Goal: Book appointment/travel/reservation

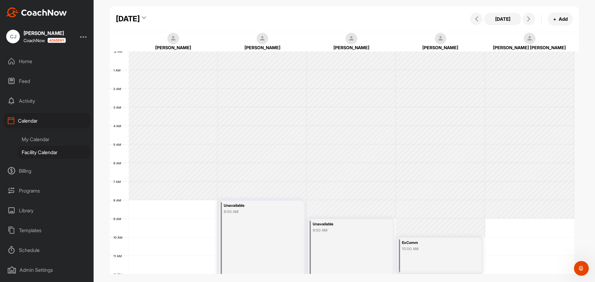
scroll to position [99, 0]
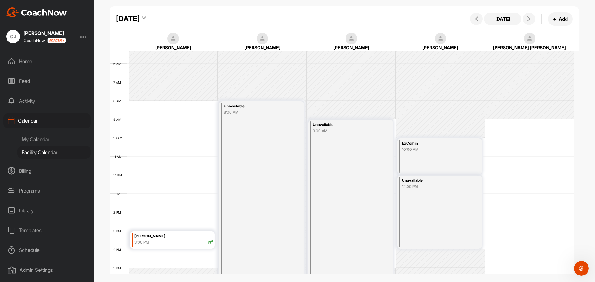
click at [140, 18] on div "[DATE]" at bounding box center [128, 18] width 24 height 11
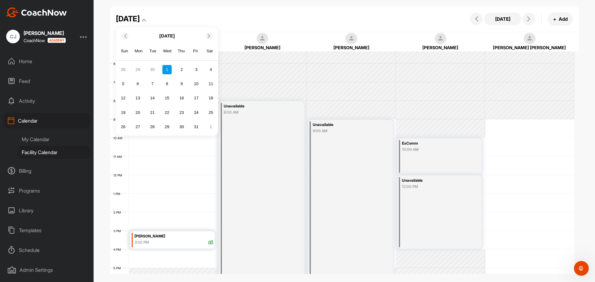
click at [125, 38] on icon at bounding box center [125, 36] width 4 height 4
click at [138, 126] on div "29" at bounding box center [137, 126] width 9 height 9
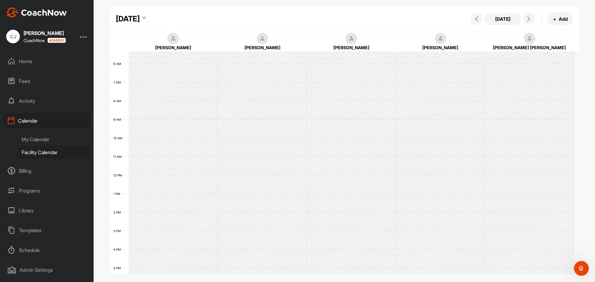
scroll to position [107, 0]
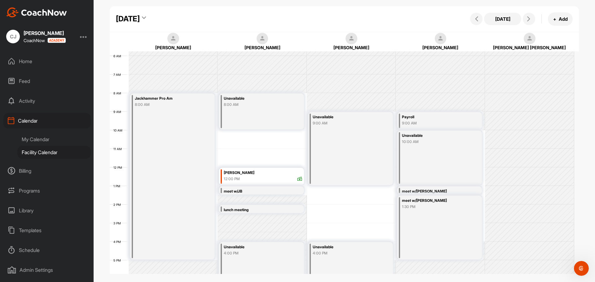
click at [226, 120] on div "Unavailable 8:00 AM" at bounding box center [261, 112] width 85 height 36
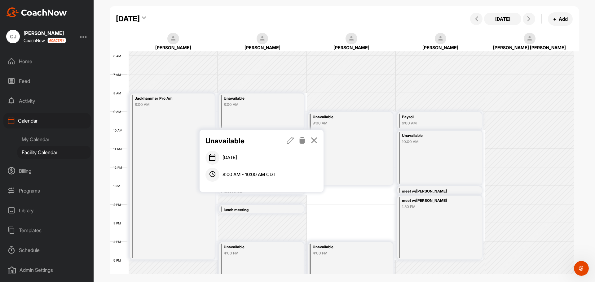
click at [292, 138] on icon at bounding box center [290, 140] width 7 height 7
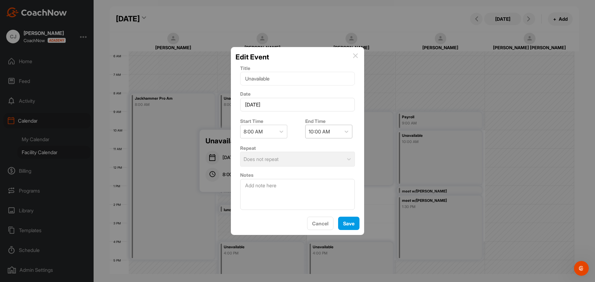
click at [337, 133] on div "10:00 AM" at bounding box center [322, 131] width 35 height 13
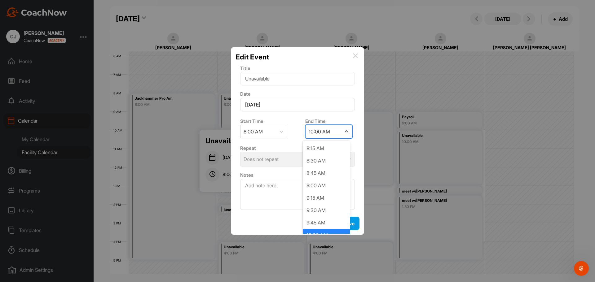
scroll to position [11, 0]
click at [322, 174] on div "9:00 AM" at bounding box center [326, 174] width 47 height 12
click at [351, 221] on span "Save" at bounding box center [348, 224] width 11 height 6
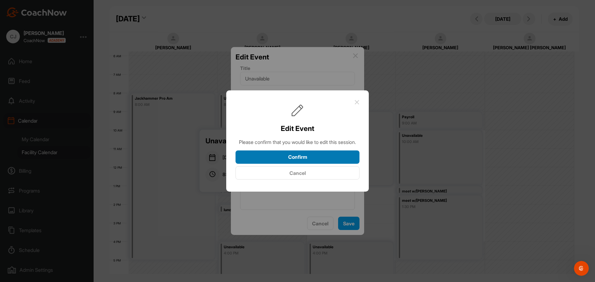
click at [304, 160] on button "Confirm" at bounding box center [297, 157] width 124 height 13
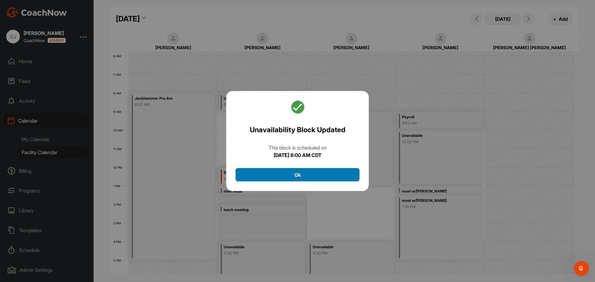
click at [295, 174] on button "Ok" at bounding box center [297, 174] width 124 height 13
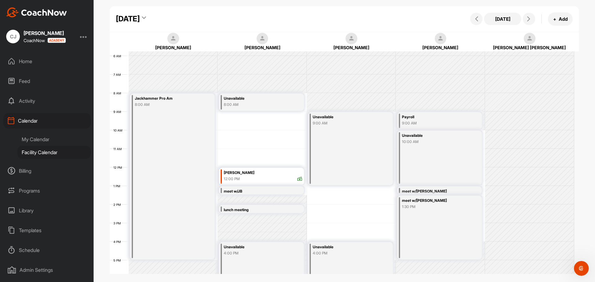
click at [224, 115] on div "12 AM 1 AM 2 AM 3 AM 4 AM 5 AM 6 AM 7 AM 8 AM 9 AM 10 AM 11 AM 12 PM 1 PM 2 PM …" at bounding box center [342, 167] width 464 height 446
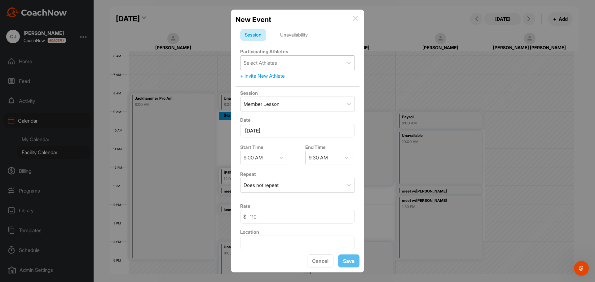
click at [274, 63] on div "Select Athletes" at bounding box center [260, 62] width 33 height 7
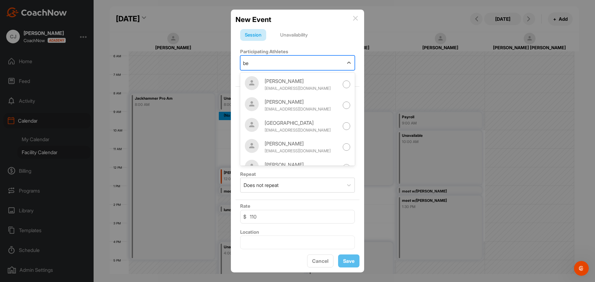
type input "ben"
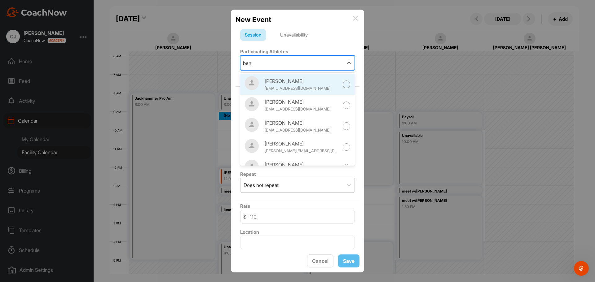
click at [279, 83] on div "[PERSON_NAME]" at bounding box center [302, 80] width 74 height 7
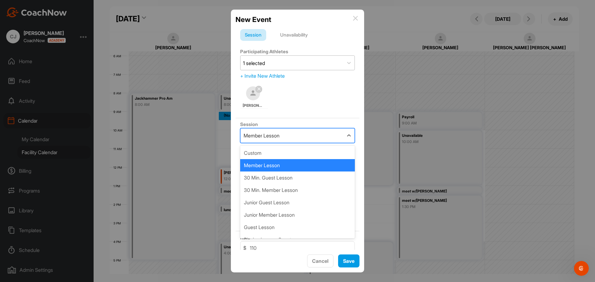
click at [291, 138] on div "Member Lesson" at bounding box center [291, 136] width 103 height 14
click at [295, 167] on div "Member Lesson" at bounding box center [297, 165] width 115 height 12
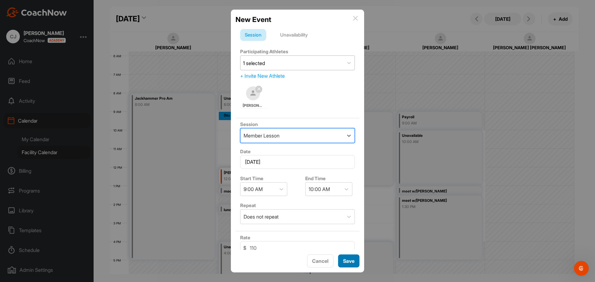
click at [348, 260] on span "Save" at bounding box center [348, 261] width 11 height 6
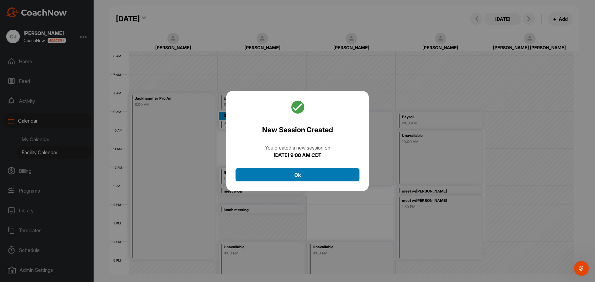
click at [317, 177] on button "Ok" at bounding box center [297, 174] width 124 height 13
